Goal: Task Accomplishment & Management: Complete application form

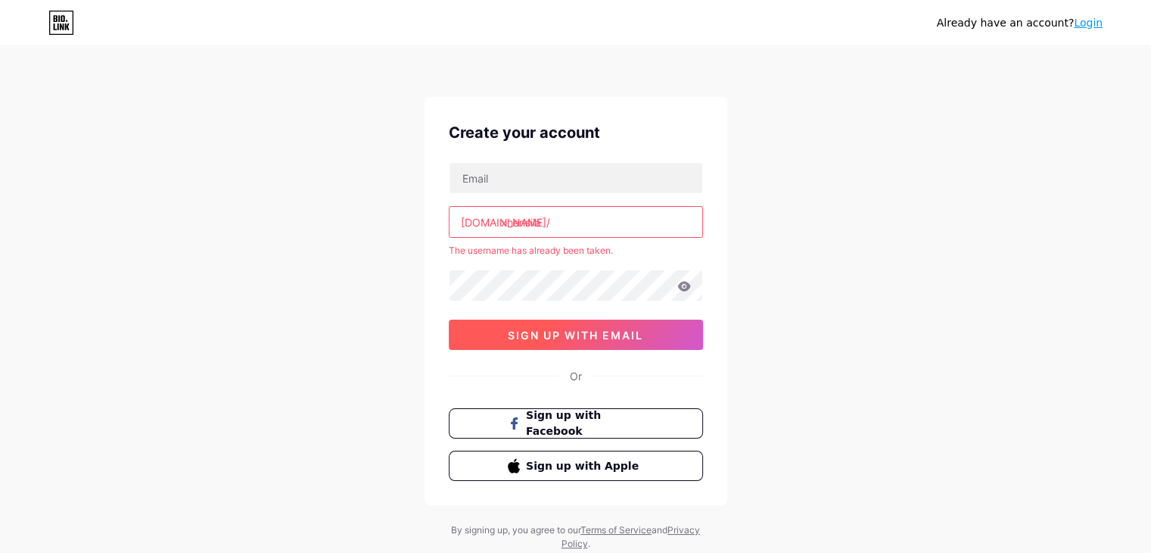
click at [593, 339] on span "sign up with email" at bounding box center [575, 334] width 135 height 13
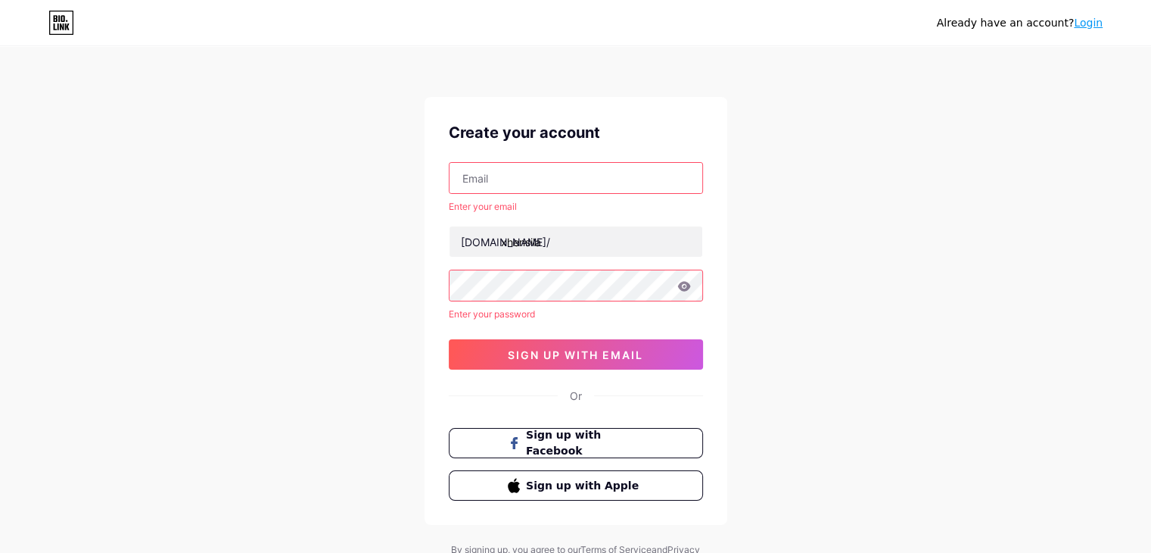
click at [531, 160] on div "Create your account Enter your email [DOMAIN_NAME]/ xhensila Enter your passwor…" at bounding box center [576, 311] width 303 height 428
click at [533, 185] on input "text" at bounding box center [576, 178] width 253 height 30
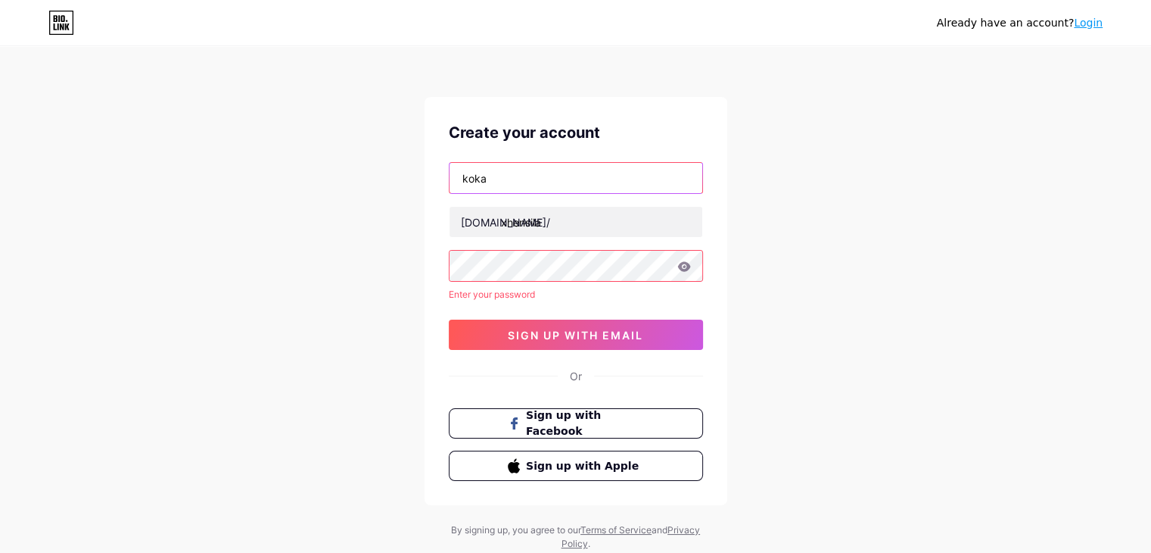
type input "[EMAIL_ADDRESS][DOMAIN_NAME]"
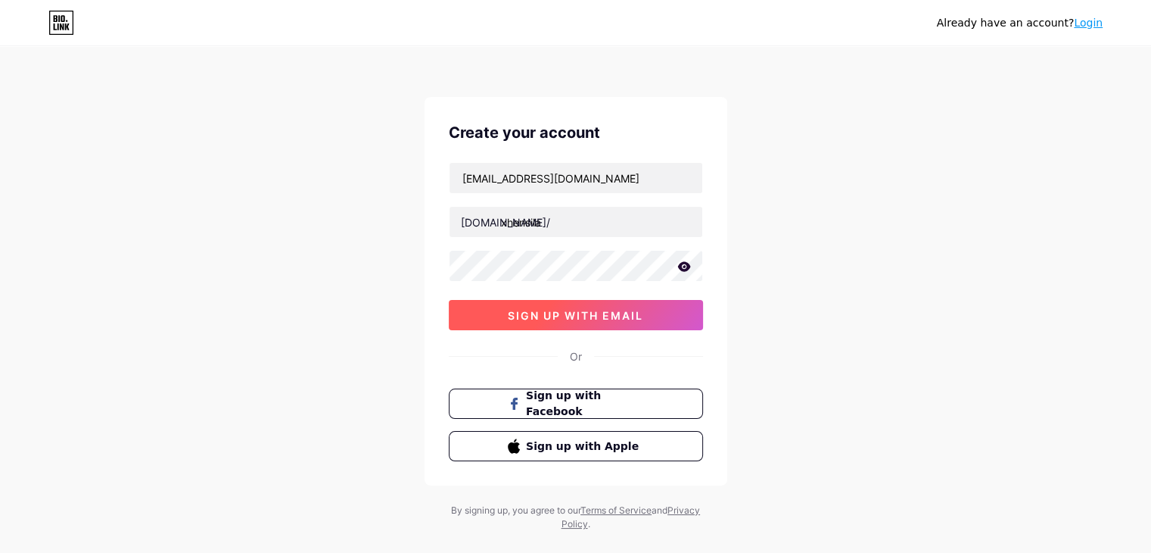
click at [548, 320] on button "sign up with email" at bounding box center [576, 315] width 254 height 30
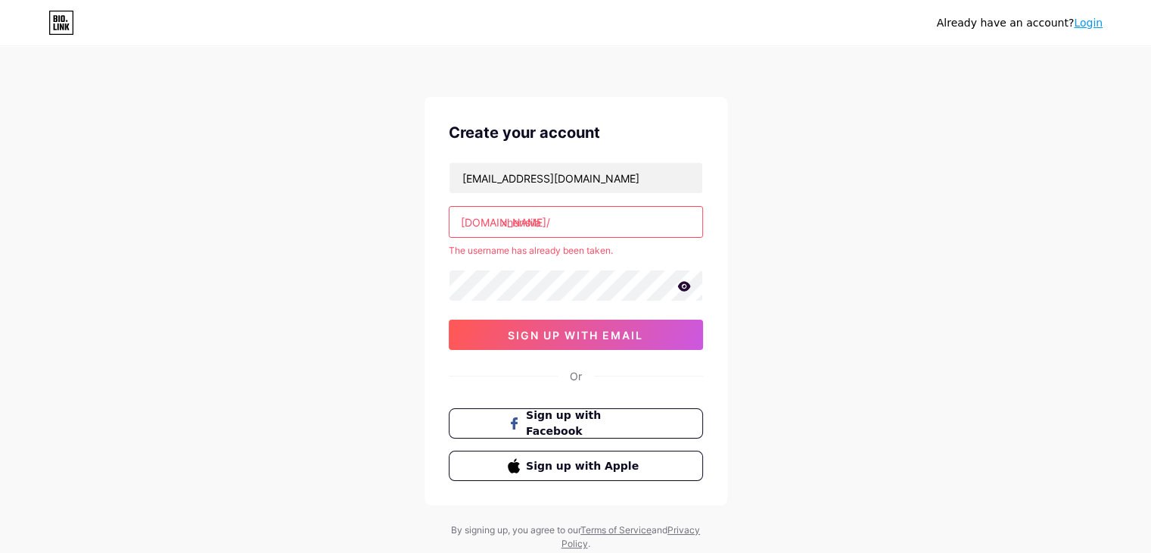
click at [557, 221] on input "xhensila" at bounding box center [576, 222] width 253 height 30
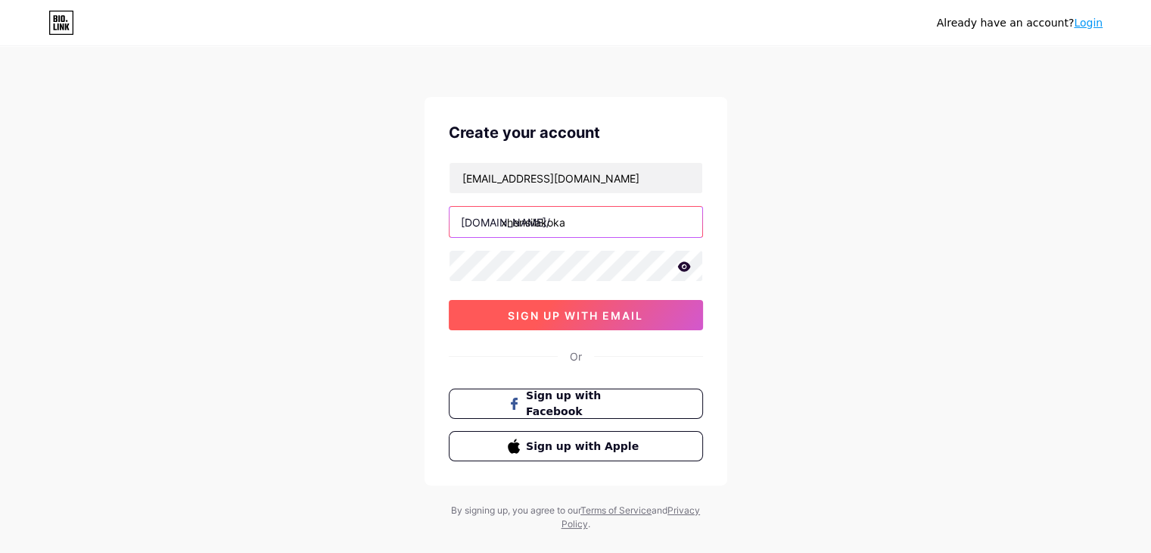
type input "xhensilakoka"
click at [581, 313] on span "sign up with email" at bounding box center [575, 315] width 135 height 13
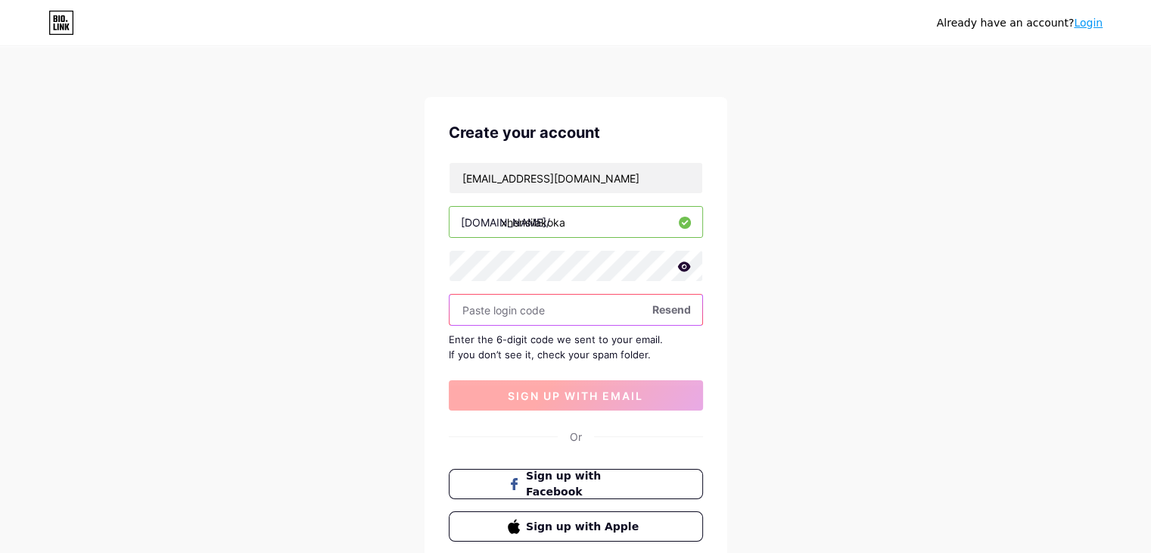
type input "1"
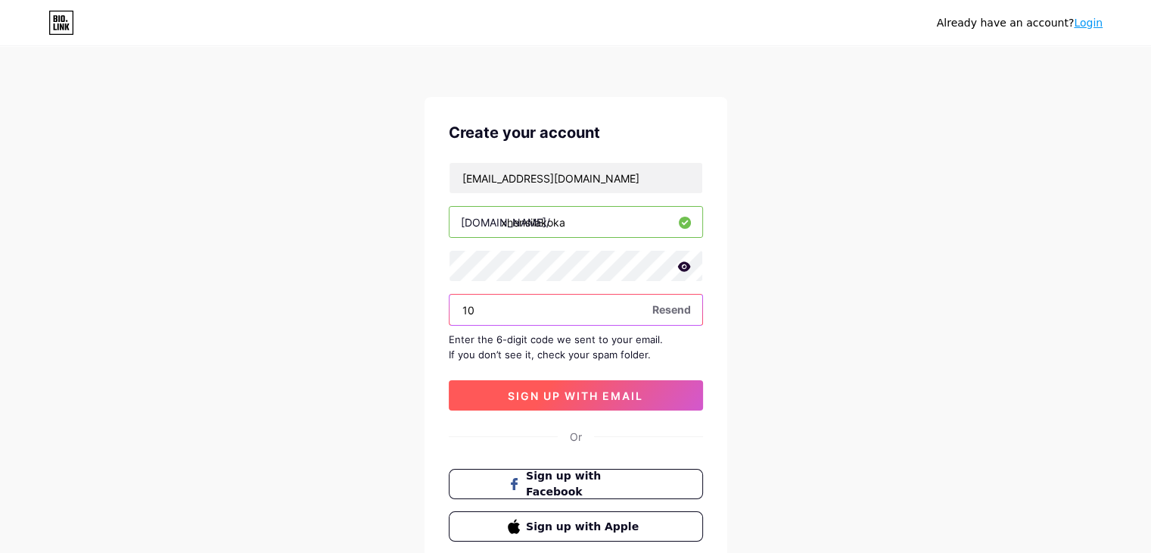
click at [581, 313] on input "10" at bounding box center [576, 309] width 253 height 30
type input "1"
type input "577894"
click at [506, 397] on button "sign up with email" at bounding box center [576, 395] width 254 height 30
